Goal: Task Accomplishment & Management: Use online tool/utility

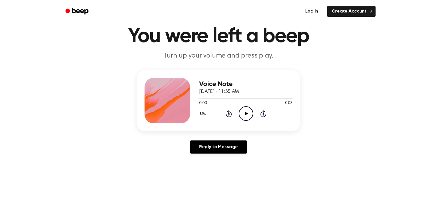
click at [250, 113] on icon "Play Audio" at bounding box center [246, 113] width 14 height 14
click at [247, 114] on icon at bounding box center [246, 113] width 3 height 4
click at [245, 113] on icon at bounding box center [246, 113] width 3 height 4
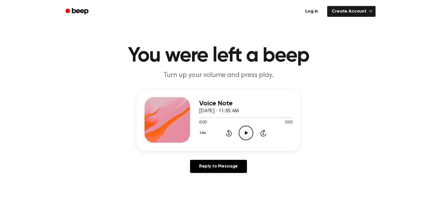
click at [319, 11] on link "Log in" at bounding box center [311, 11] width 24 height 13
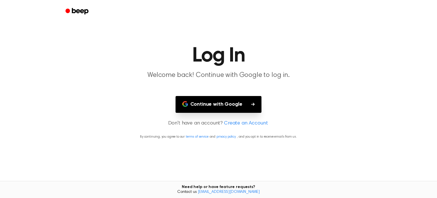
click at [252, 110] on button "Continue with Google" at bounding box center [218, 104] width 86 height 17
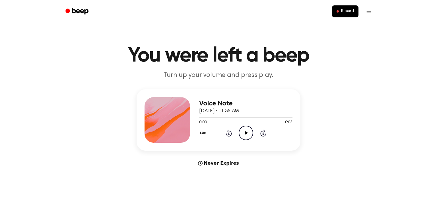
click at [243, 138] on icon "Play Audio" at bounding box center [246, 132] width 14 height 14
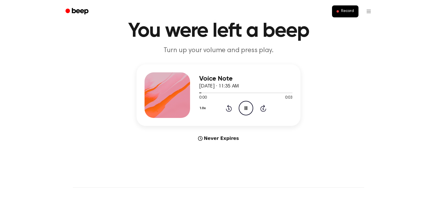
scroll to position [25, 0]
click at [339, 5] on ul "Record" at bounding box center [236, 12] width 277 height 14
click at [348, 11] on span "Record" at bounding box center [347, 11] width 13 height 5
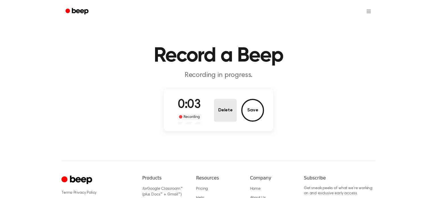
click at [226, 111] on button "Delete" at bounding box center [225, 110] width 23 height 23
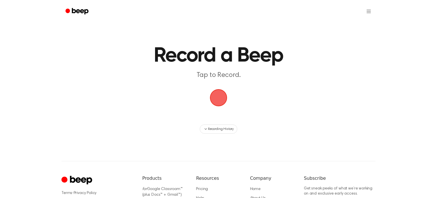
click at [212, 94] on span "button" at bounding box center [218, 98] width 28 height 28
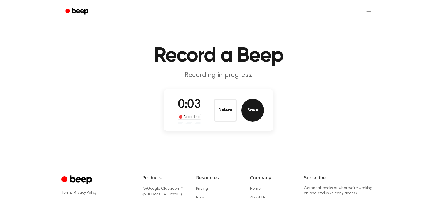
click at [252, 113] on button "Save" at bounding box center [252, 110] width 23 height 23
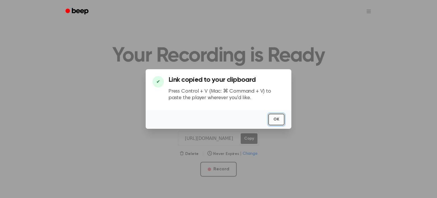
click at [272, 122] on button "OK" at bounding box center [276, 119] width 16 height 12
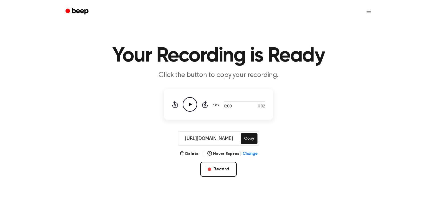
click at [189, 100] on icon "Play Audio" at bounding box center [190, 104] width 14 height 14
click at [246, 98] on div "0:02 0:02 1.0x Rewind 5 seconds Play Audio Skip 5 seconds" at bounding box center [218, 104] width 93 height 14
click at [248, 141] on button "Copy" at bounding box center [249, 138] width 17 height 11
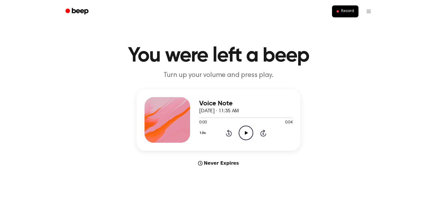
click at [243, 136] on icon "Play Audio" at bounding box center [246, 132] width 14 height 14
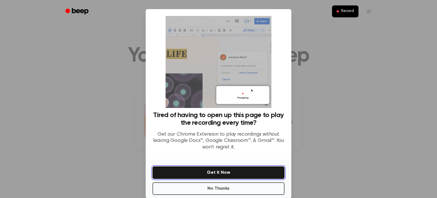
click at [249, 170] on button "Get It Now" at bounding box center [218, 172] width 132 height 13
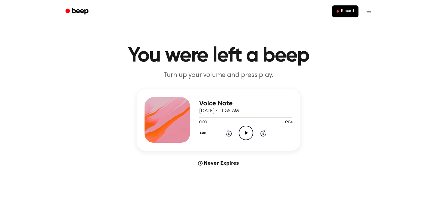
click at [250, 129] on icon "Play Audio" at bounding box center [246, 132] width 14 height 14
click at [335, 9] on button "Record" at bounding box center [345, 11] width 26 height 12
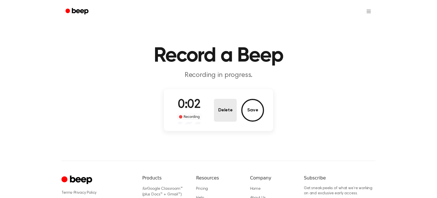
click at [227, 117] on button "Delete" at bounding box center [225, 110] width 23 height 23
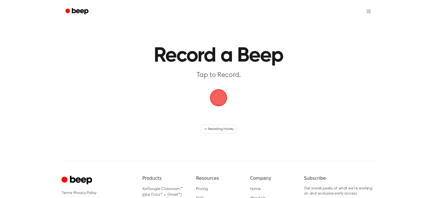
click at [216, 94] on span "button" at bounding box center [218, 97] width 22 height 22
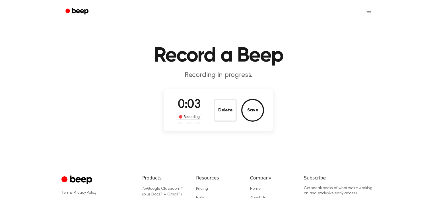
click at [260, 118] on div "Delete Save" at bounding box center [239, 110] width 50 height 23
click at [256, 116] on button "Save" at bounding box center [252, 110] width 23 height 23
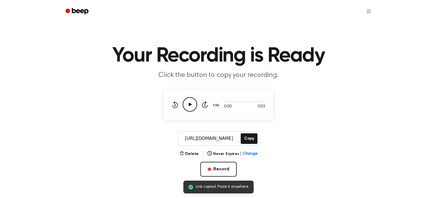
click at [191, 105] on icon "Play Audio" at bounding box center [190, 104] width 14 height 14
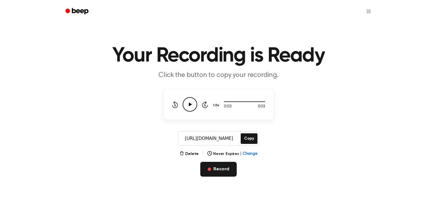
click at [223, 173] on button "Record" at bounding box center [218, 168] width 36 height 15
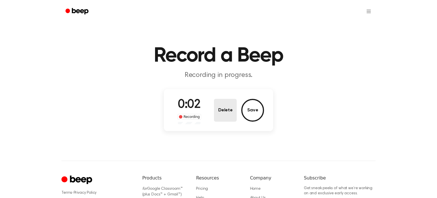
click at [220, 107] on button "Delete" at bounding box center [225, 110] width 23 height 23
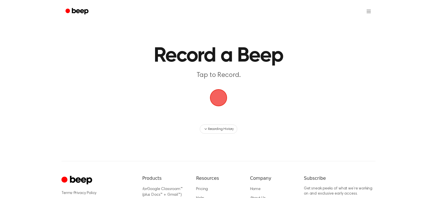
click at [212, 94] on span "button" at bounding box center [218, 97] width 19 height 19
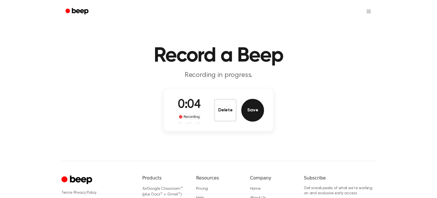
click at [251, 110] on button "Save" at bounding box center [252, 110] width 23 height 23
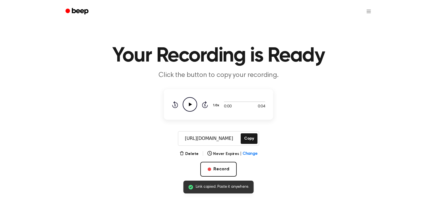
click at [190, 105] on icon at bounding box center [190, 104] width 3 height 4
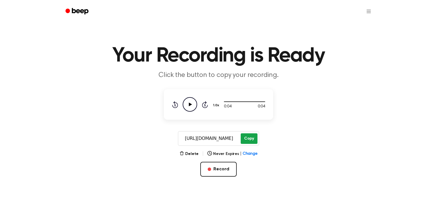
click at [244, 141] on button "Copy" at bounding box center [249, 138] width 17 height 11
click at [221, 177] on div "Record" at bounding box center [218, 177] width 36 height 33
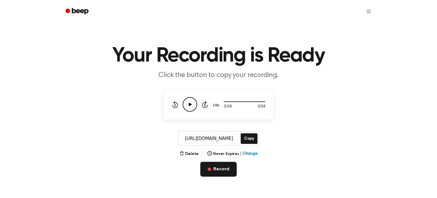
click at [219, 171] on button "Record" at bounding box center [218, 168] width 36 height 15
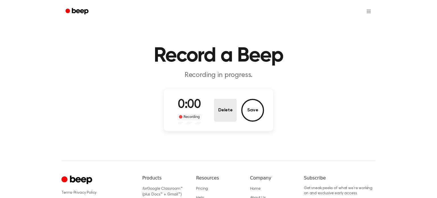
click at [228, 114] on button "Delete" at bounding box center [225, 110] width 23 height 23
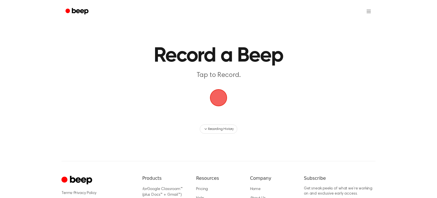
click at [221, 87] on span "button" at bounding box center [218, 98] width 32 height 32
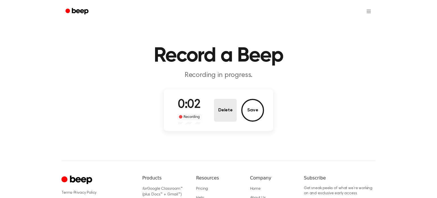
click at [220, 102] on button "Delete" at bounding box center [225, 110] width 23 height 23
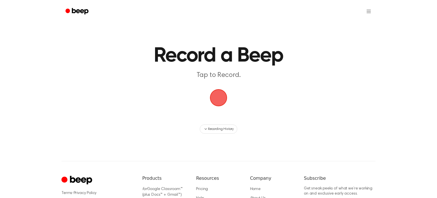
click at [220, 92] on span "button" at bounding box center [218, 97] width 30 height 30
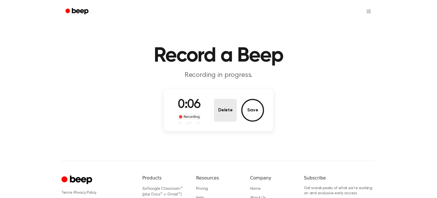
click at [235, 111] on button "Delete" at bounding box center [225, 110] width 23 height 23
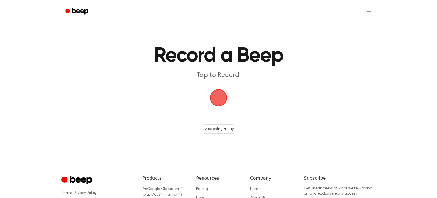
click at [221, 102] on span "button" at bounding box center [218, 97] width 31 height 31
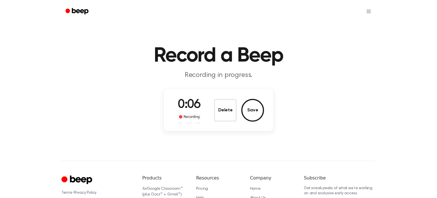
click at [256, 126] on div "0:06 Recording Delete Save" at bounding box center [218, 110] width 109 height 42
click at [255, 121] on div "Delete Save" at bounding box center [239, 110] width 50 height 23
click at [250, 110] on button "Save" at bounding box center [252, 110] width 23 height 23
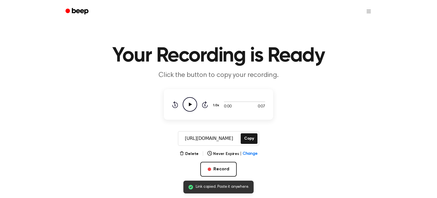
click at [189, 108] on icon "Play Audio" at bounding box center [190, 104] width 14 height 14
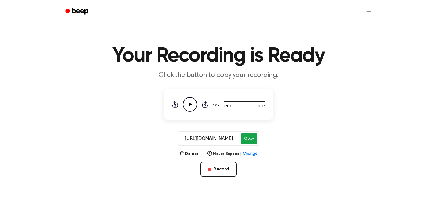
click at [250, 136] on button "Copy" at bounding box center [249, 138] width 17 height 11
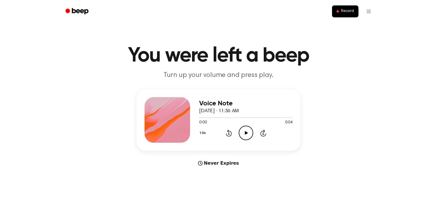
click at [241, 129] on icon "Play Audio" at bounding box center [246, 132] width 14 height 14
click at [244, 135] on icon "Play Audio" at bounding box center [246, 132] width 14 height 14
click at [243, 140] on icon "Play Audio" at bounding box center [246, 132] width 14 height 14
click at [250, 130] on icon "Play Audio" at bounding box center [246, 132] width 14 height 14
click at [348, 12] on span "Record" at bounding box center [347, 11] width 13 height 5
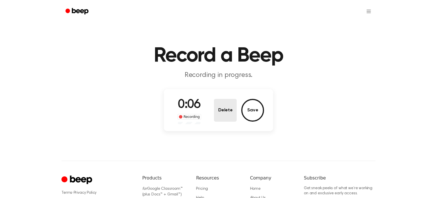
click at [235, 109] on button "Delete" at bounding box center [225, 110] width 23 height 23
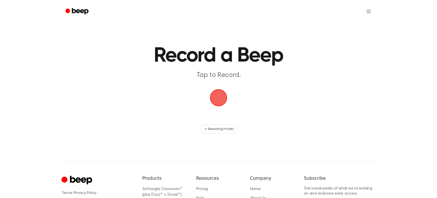
click at [223, 90] on span "button" at bounding box center [218, 97] width 23 height 23
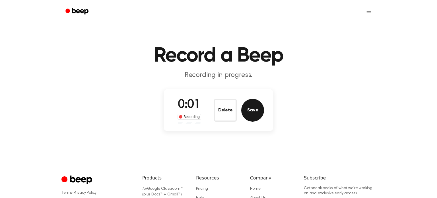
click at [254, 107] on button "Save" at bounding box center [252, 110] width 23 height 23
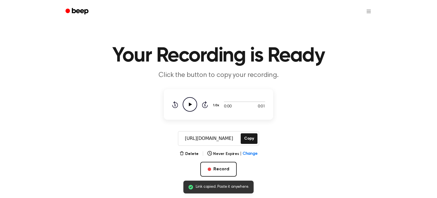
click at [189, 98] on icon "Play Audio" at bounding box center [190, 104] width 14 height 14
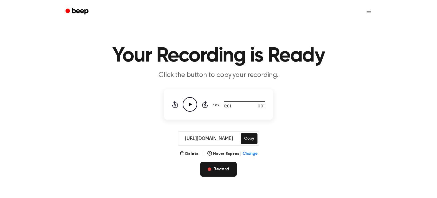
click at [231, 169] on button "Record" at bounding box center [218, 168] width 36 height 15
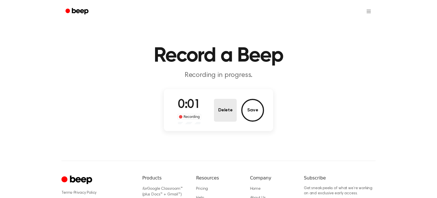
click at [227, 100] on button "Delete" at bounding box center [225, 110] width 23 height 23
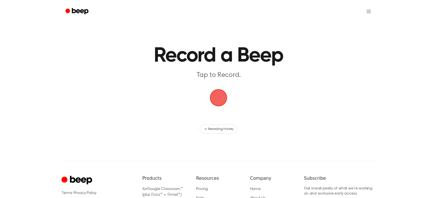
click at [222, 98] on span "button" at bounding box center [218, 97] width 27 height 27
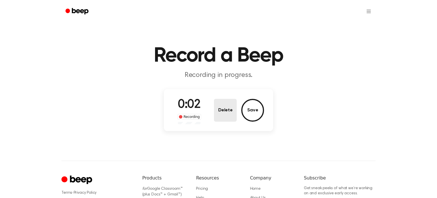
drag, startPoint x: 248, startPoint y: 111, endPoint x: 229, endPoint y: 108, distance: 19.4
click at [229, 108] on div "Delete Save" at bounding box center [239, 110] width 50 height 23
click at [229, 108] on button "Delete" at bounding box center [225, 110] width 23 height 23
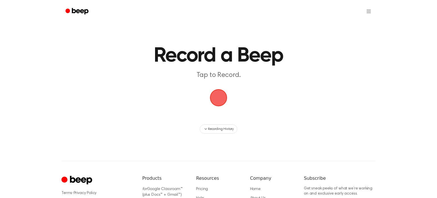
click at [222, 92] on span "button" at bounding box center [218, 97] width 20 height 20
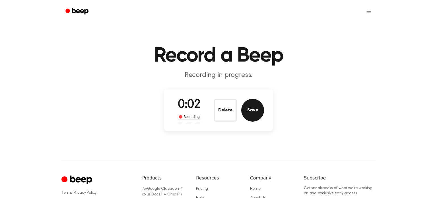
click at [254, 115] on button "Save" at bounding box center [252, 110] width 23 height 23
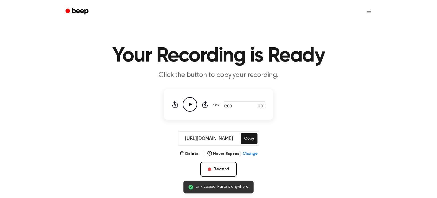
click at [193, 103] on icon "Play Audio" at bounding box center [190, 104] width 14 height 14
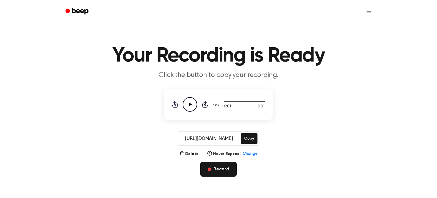
click at [226, 167] on button "Record" at bounding box center [218, 168] width 36 height 15
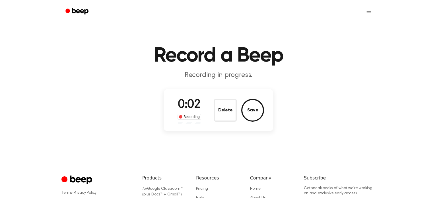
click at [238, 109] on div "Delete Save" at bounding box center [239, 110] width 50 height 23
click at [232, 111] on button "Delete" at bounding box center [225, 110] width 23 height 23
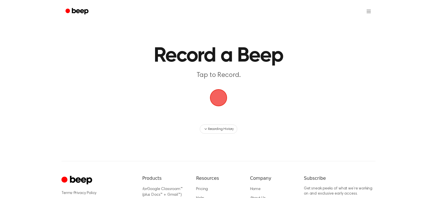
click at [217, 102] on span "button" at bounding box center [218, 97] width 31 height 31
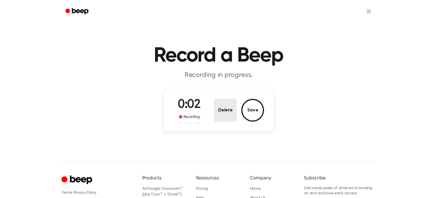
click at [228, 105] on button "Delete" at bounding box center [225, 110] width 23 height 23
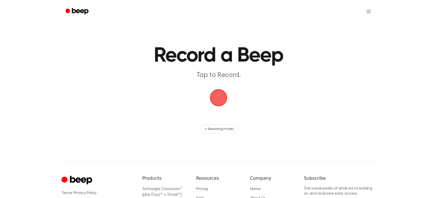
click at [218, 98] on span "button" at bounding box center [218, 97] width 20 height 20
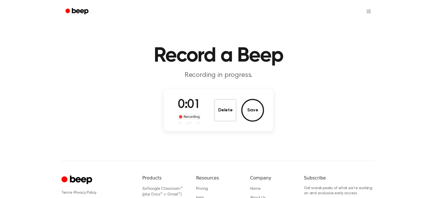
click at [246, 135] on div "Record a Beep Recording in progress. 0:01 Recording Delete Save ⚠️ We are exper…" at bounding box center [218, 134] width 437 height 268
click at [234, 123] on div "0:02 Recording Delete Save" at bounding box center [218, 110] width 91 height 28
click at [229, 114] on button "Delete" at bounding box center [225, 110] width 23 height 23
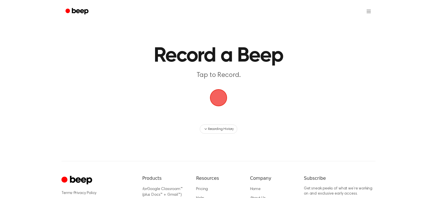
click at [221, 99] on span "button" at bounding box center [218, 97] width 21 height 21
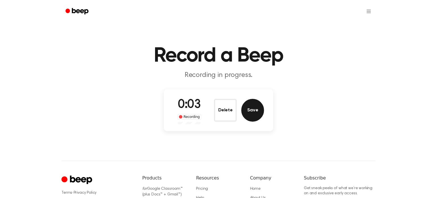
click at [247, 109] on button "Save" at bounding box center [252, 110] width 23 height 23
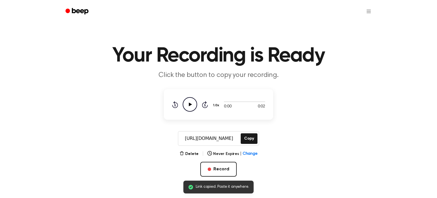
click at [192, 98] on icon "Play Audio" at bounding box center [190, 104] width 14 height 14
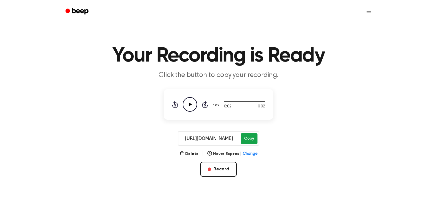
click at [252, 134] on button "Copy" at bounding box center [249, 138] width 17 height 11
